Goal: Browse casually

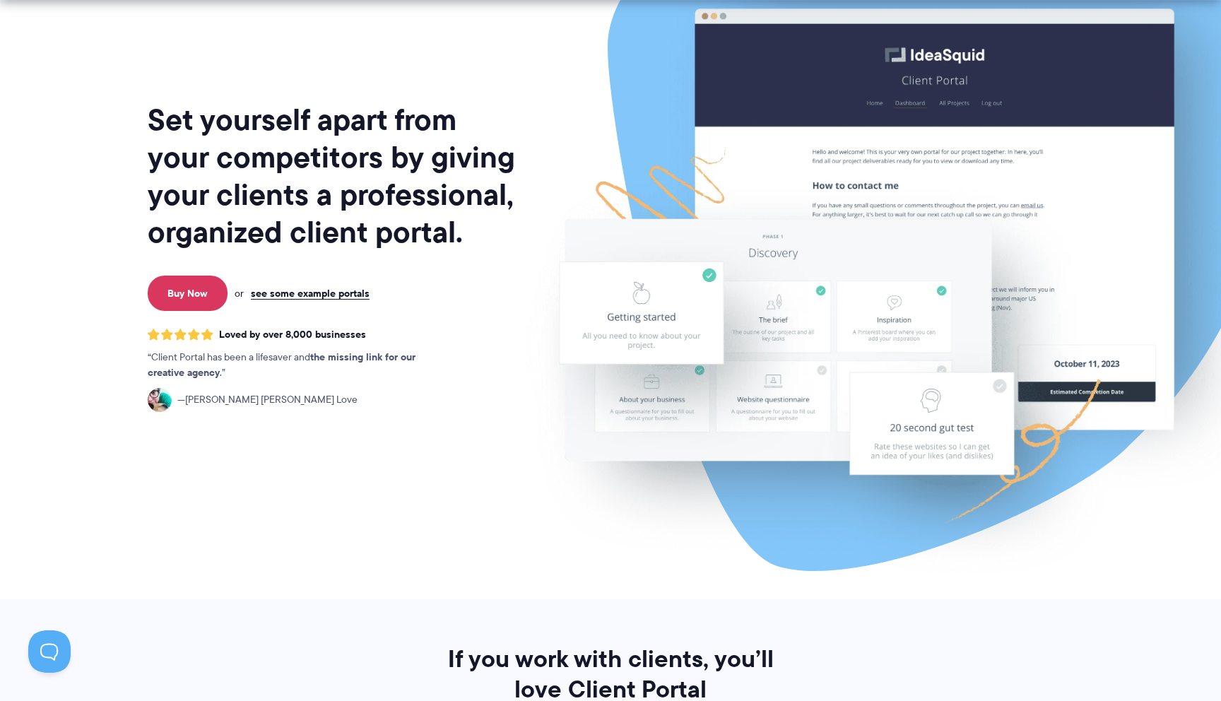
scroll to position [91, 0]
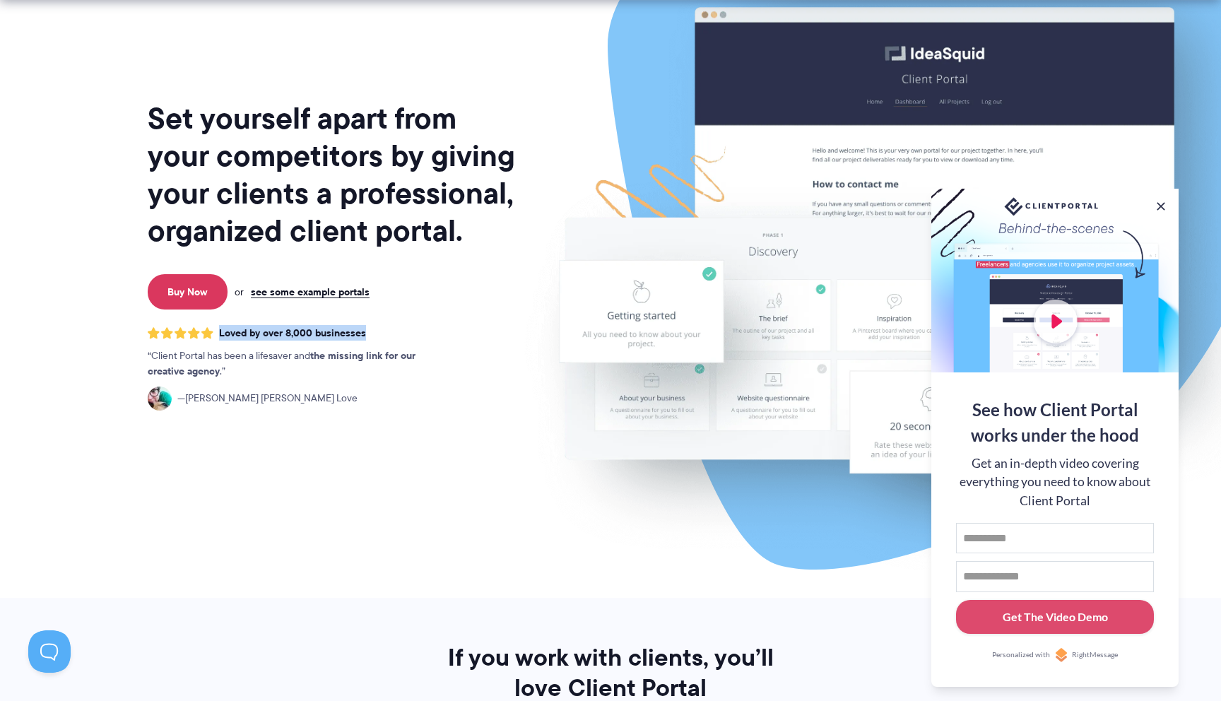
drag, startPoint x: 367, startPoint y: 336, endPoint x: 219, endPoint y: 336, distance: 148.4
click at [219, 336] on div "Loved by over 8,000 businesses" at bounding box center [333, 333] width 370 height 13
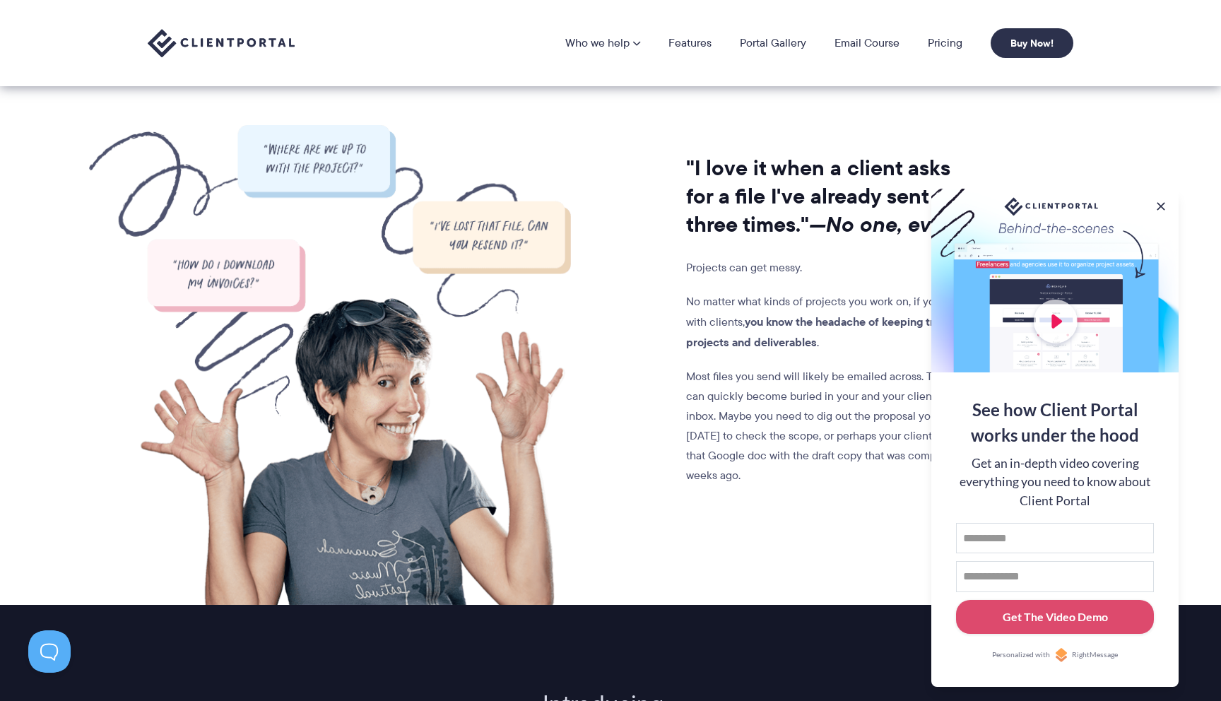
scroll to position [1101, 0]
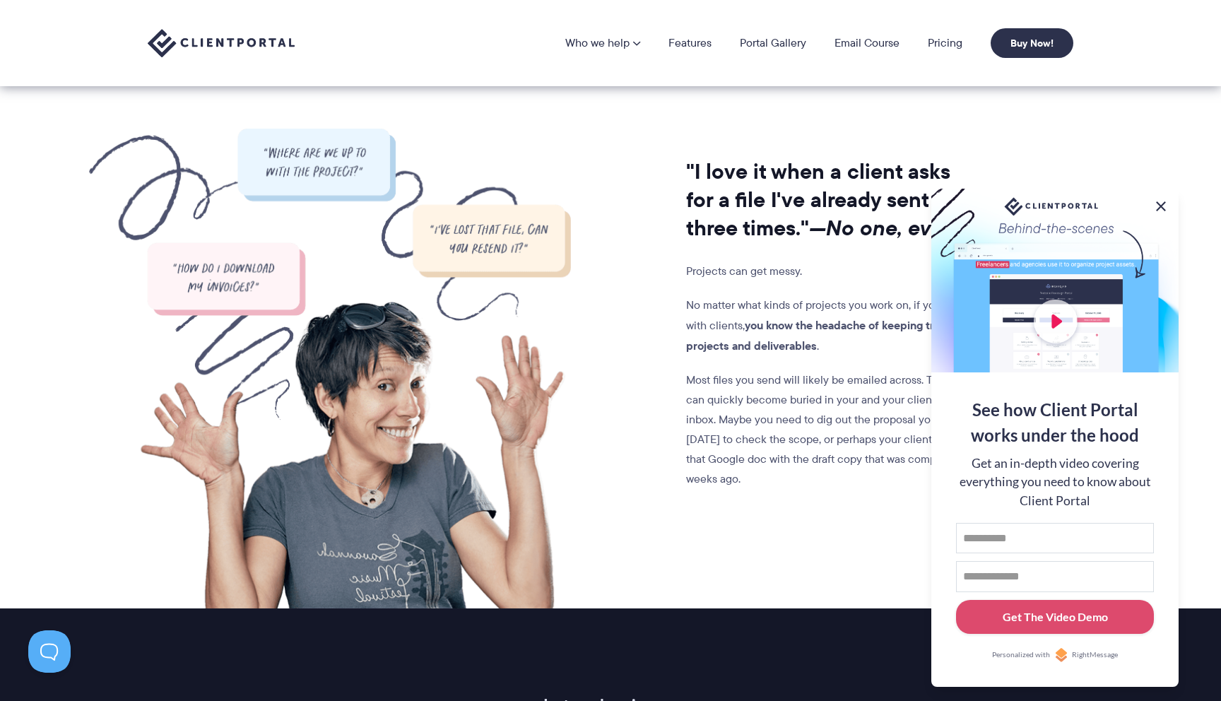
click at [1164, 203] on button at bounding box center [1161, 206] width 17 height 17
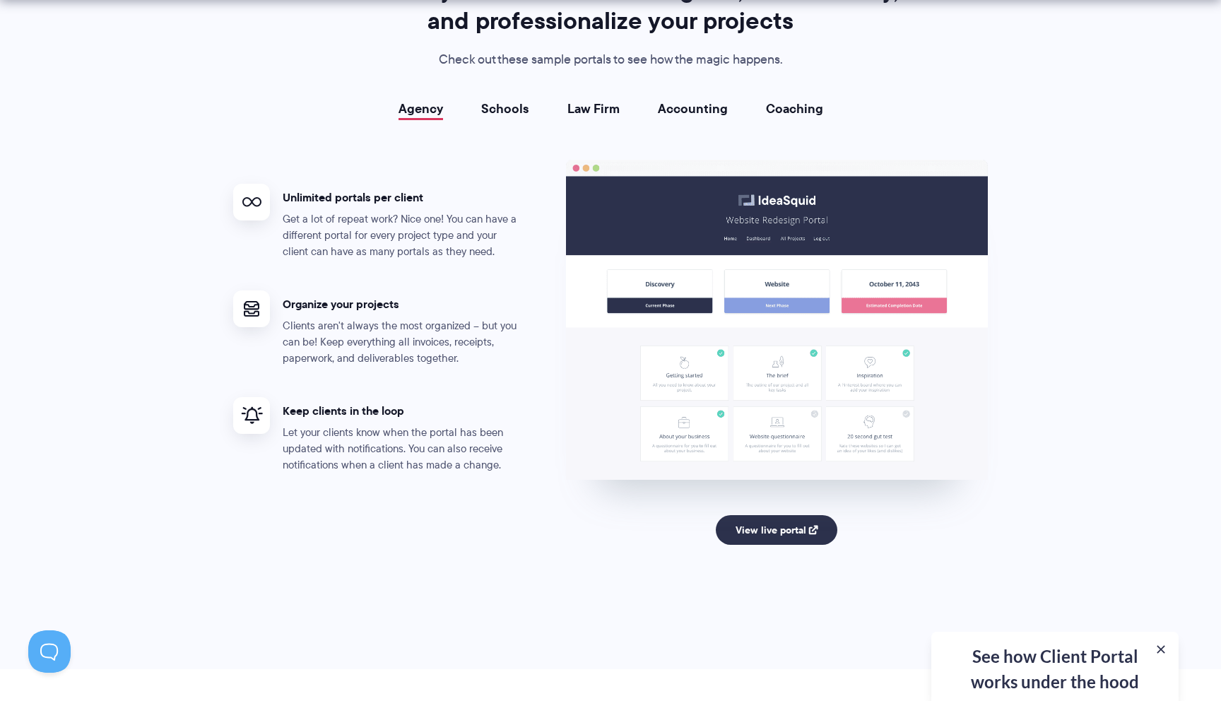
scroll to position [2606, 0]
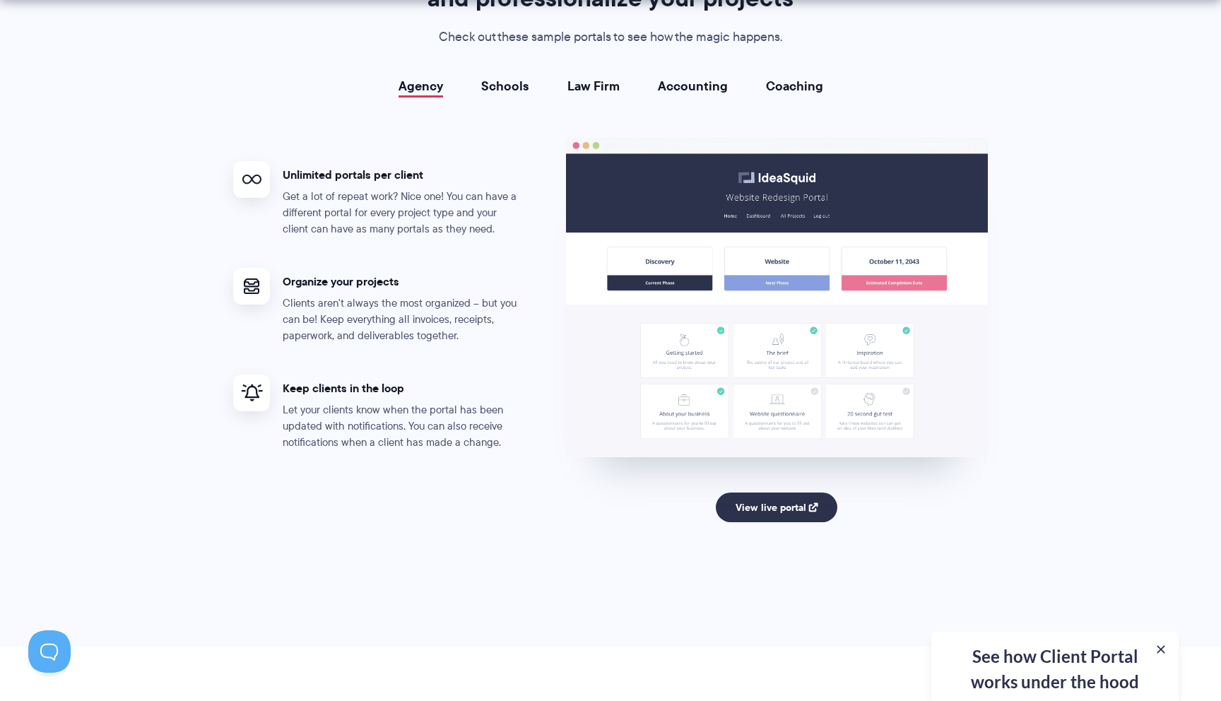
click at [502, 84] on link "Schools" at bounding box center [505, 86] width 48 height 14
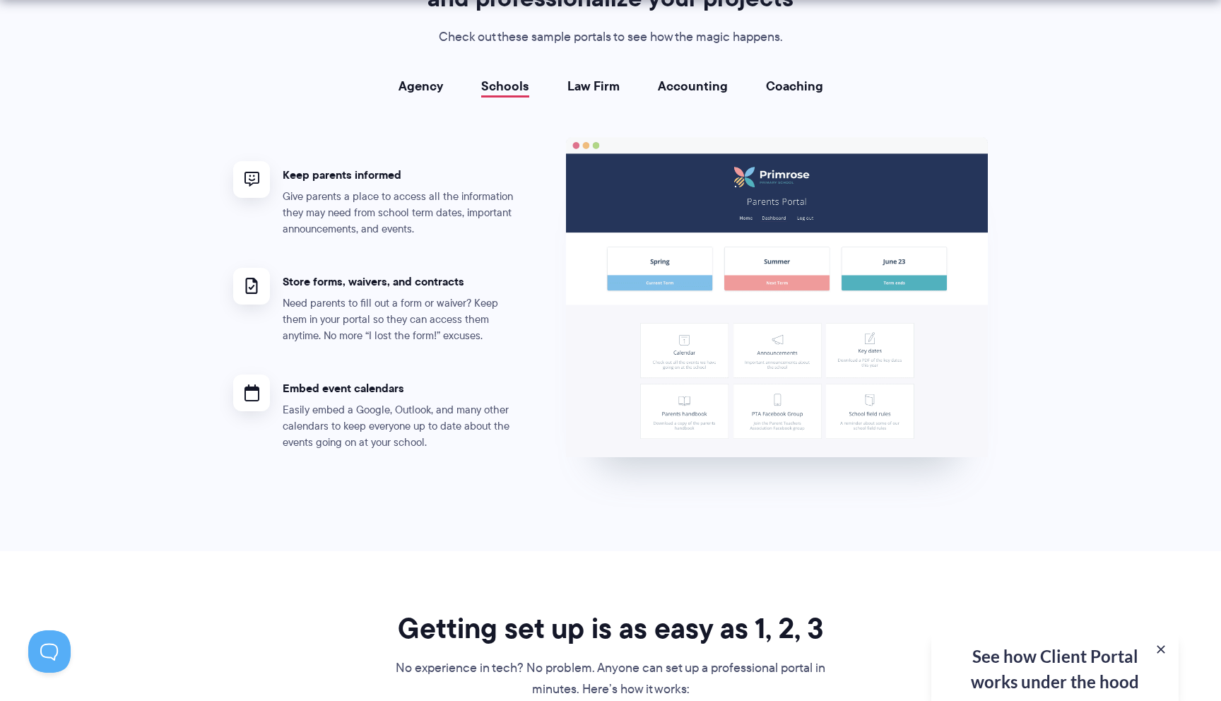
click at [412, 89] on link "Agency" at bounding box center [421, 86] width 45 height 14
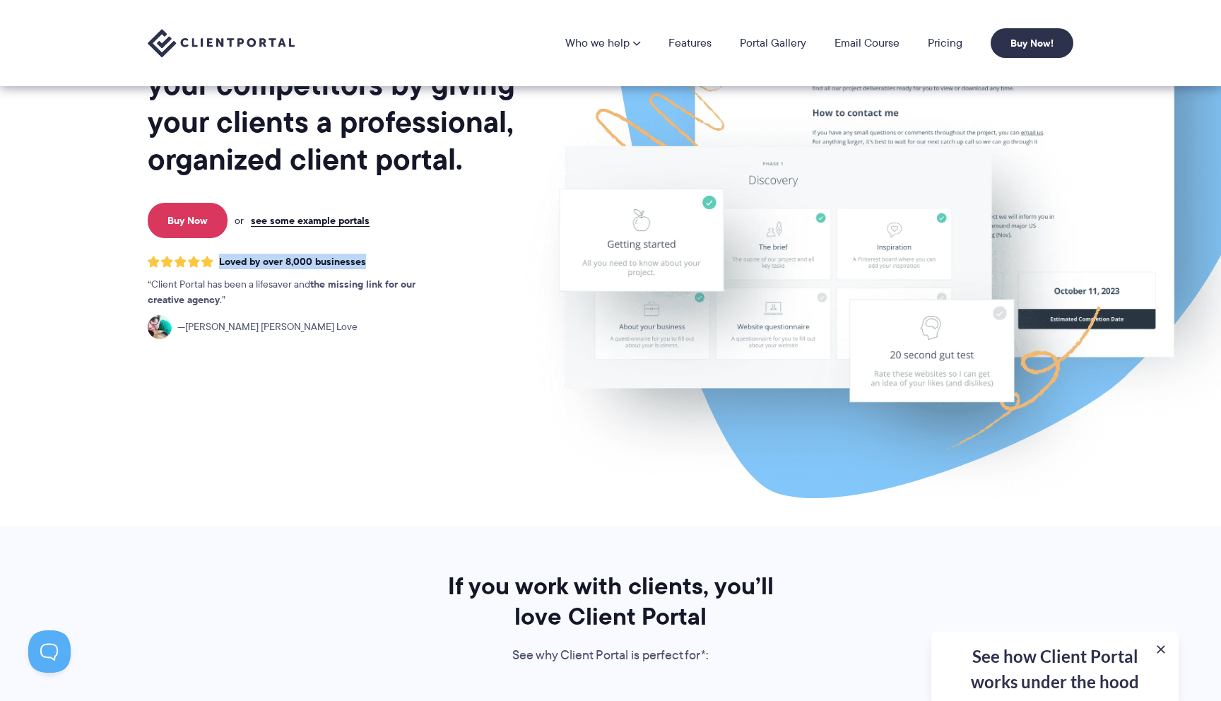
scroll to position [0, 0]
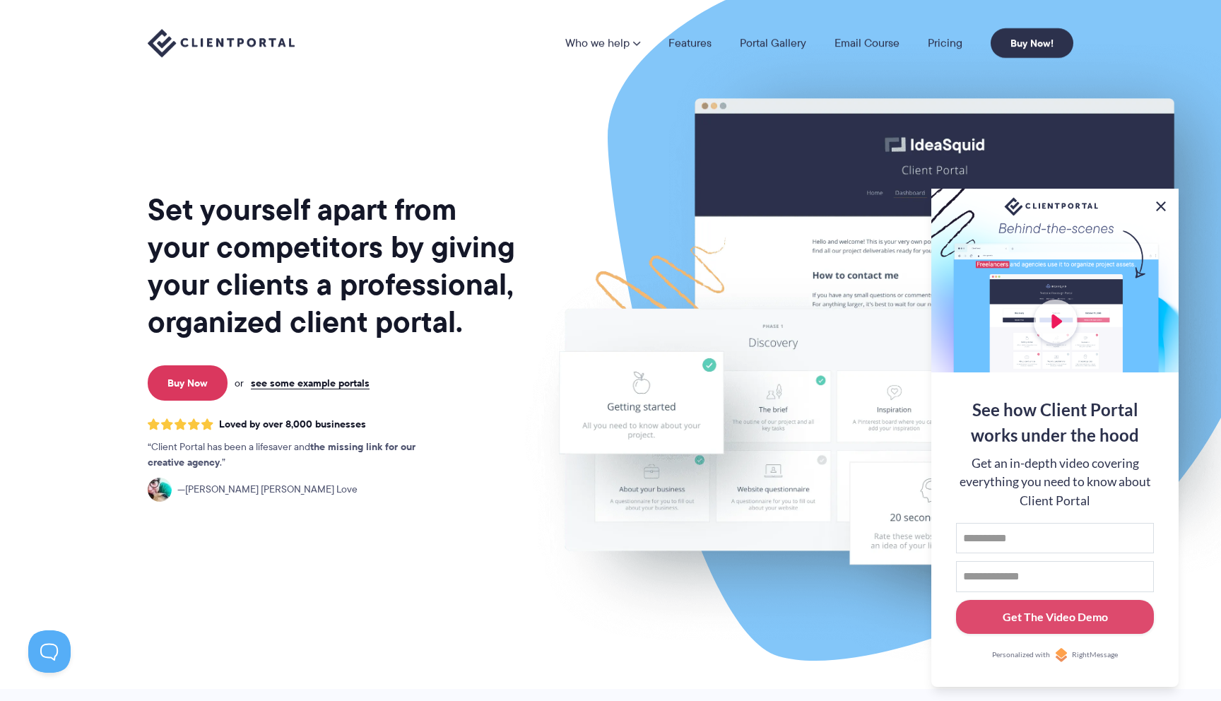
click at [1162, 201] on button at bounding box center [1161, 206] width 17 height 17
